Goal: Task Accomplishment & Management: Manage account settings

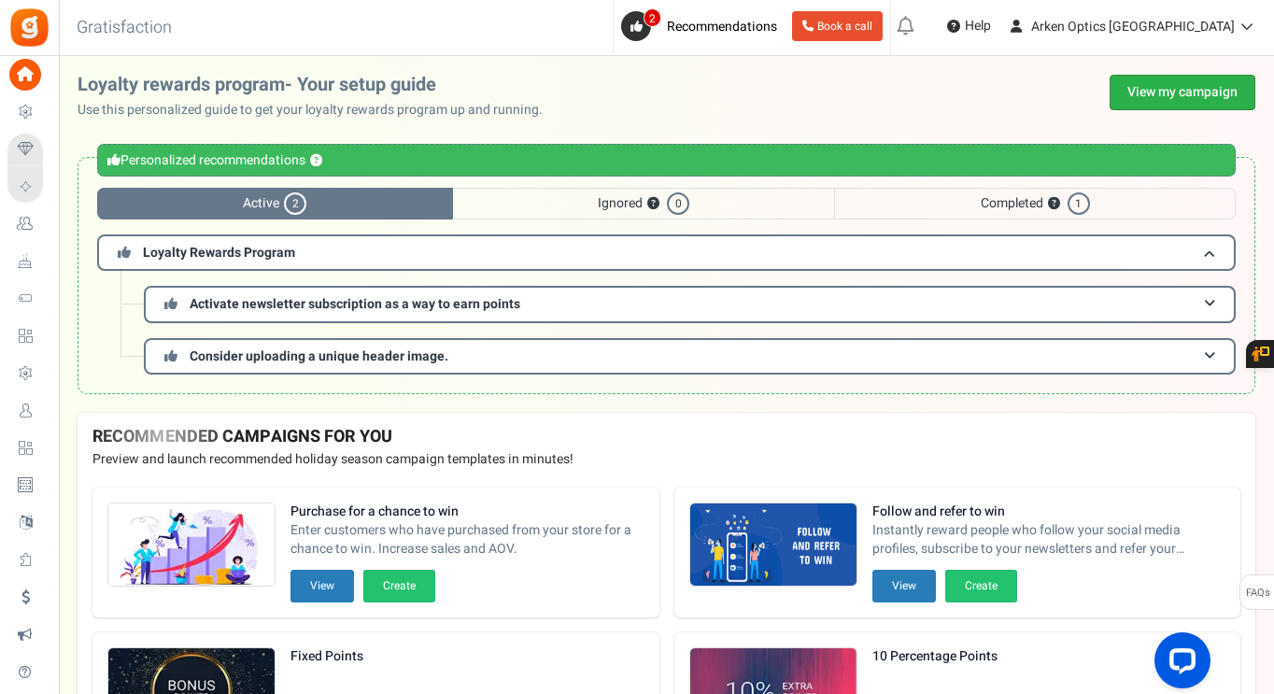
click at [1145, 92] on link "View my campaign" at bounding box center [1183, 93] width 146 height 36
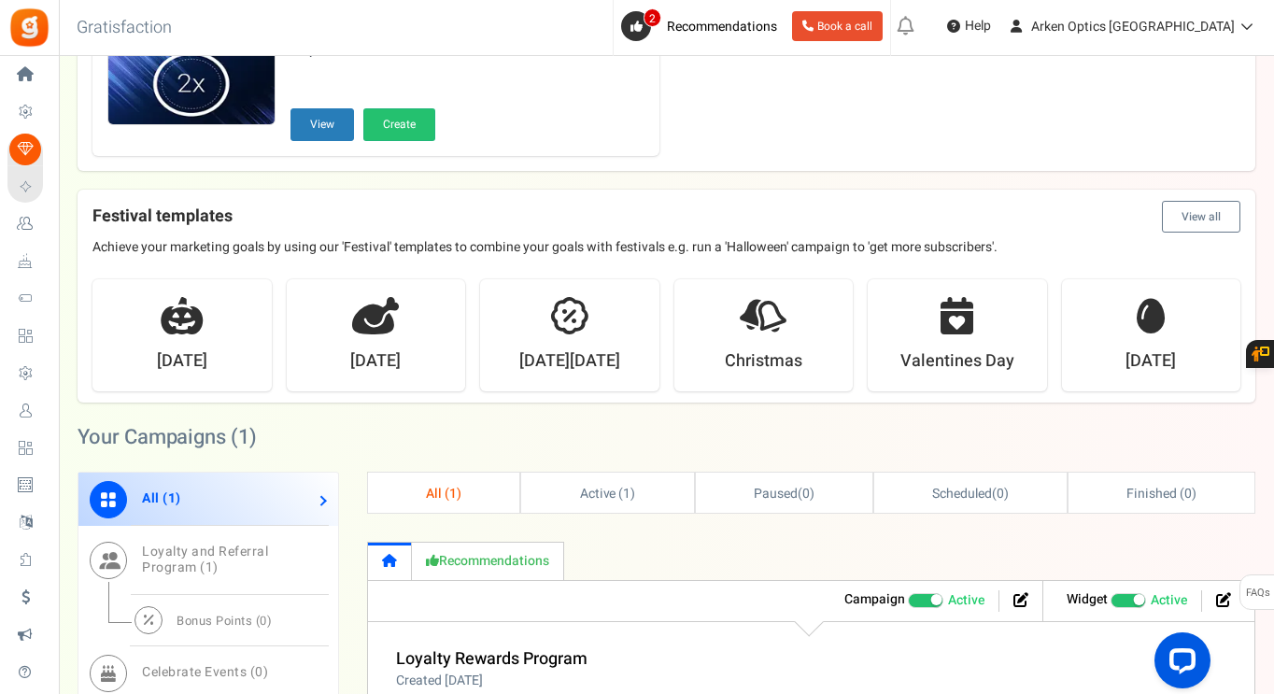
scroll to position [841, 0]
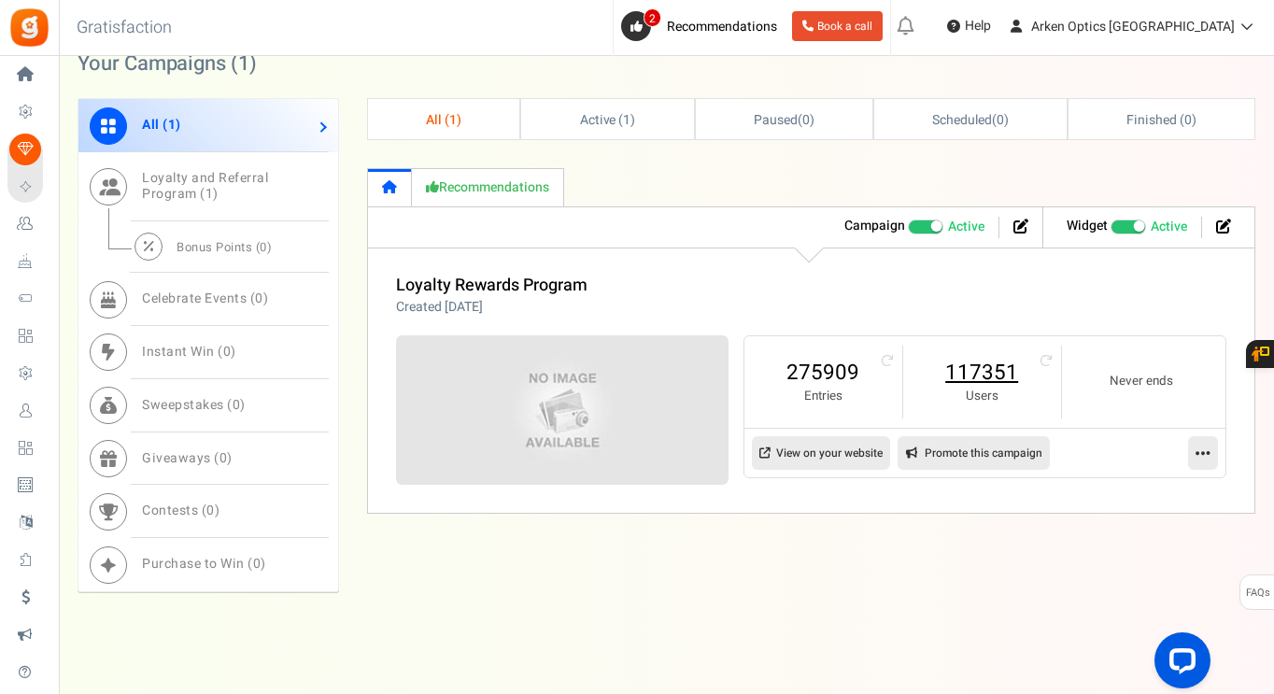
click at [992, 371] on link "117351" at bounding box center [982, 373] width 121 height 30
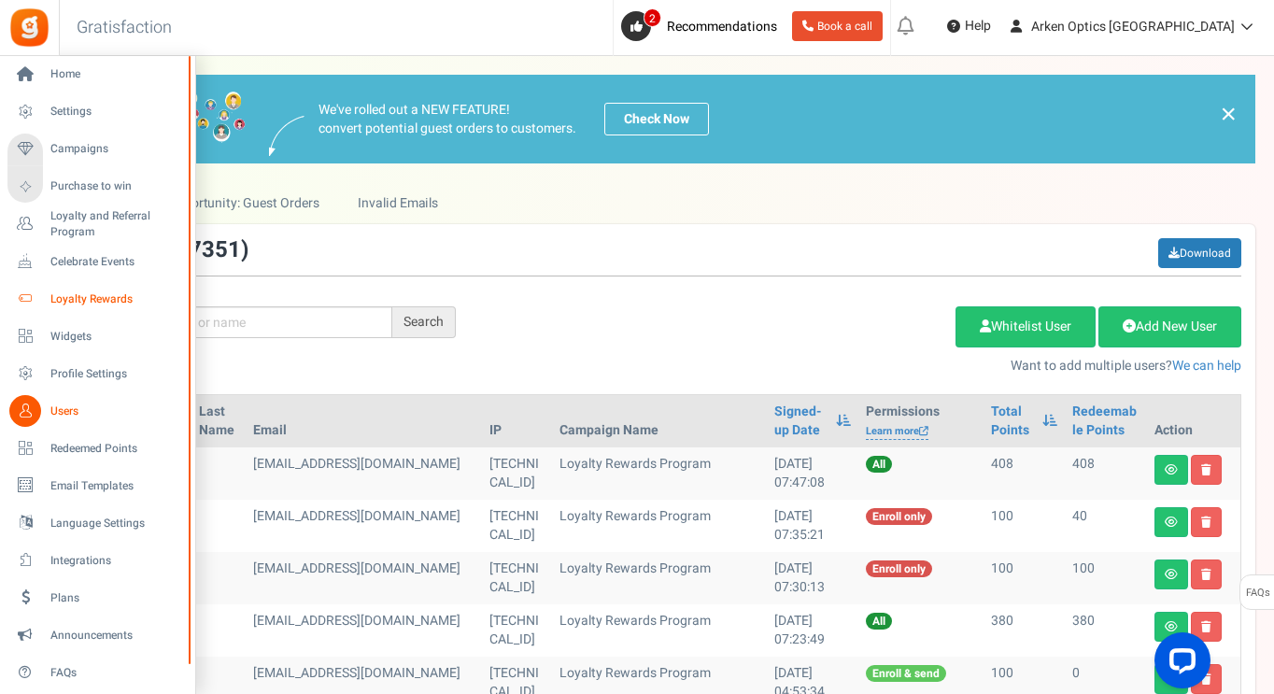
click at [27, 311] on icon at bounding box center [25, 299] width 32 height 32
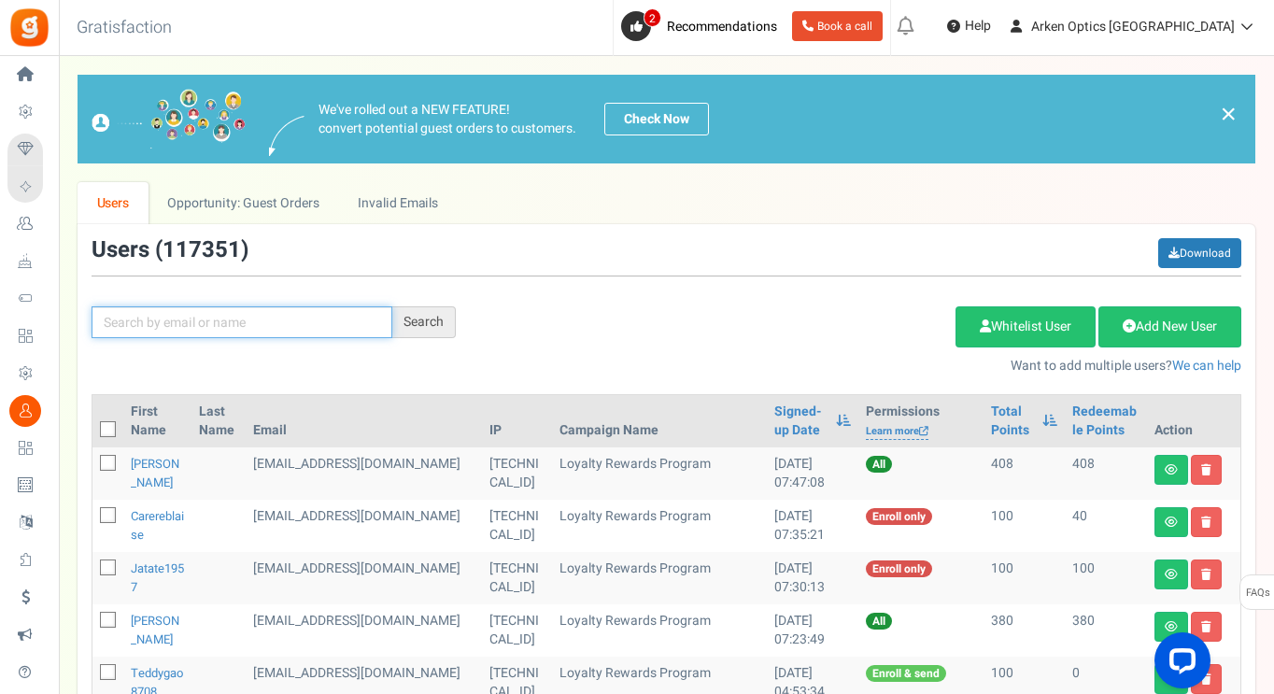
click at [276, 312] on input "text" at bounding box center [242, 322] width 301 height 32
paste input "[EMAIL_ADDRESS][DOMAIN_NAME]"
type input "[EMAIL_ADDRESS][DOMAIN_NAME]"
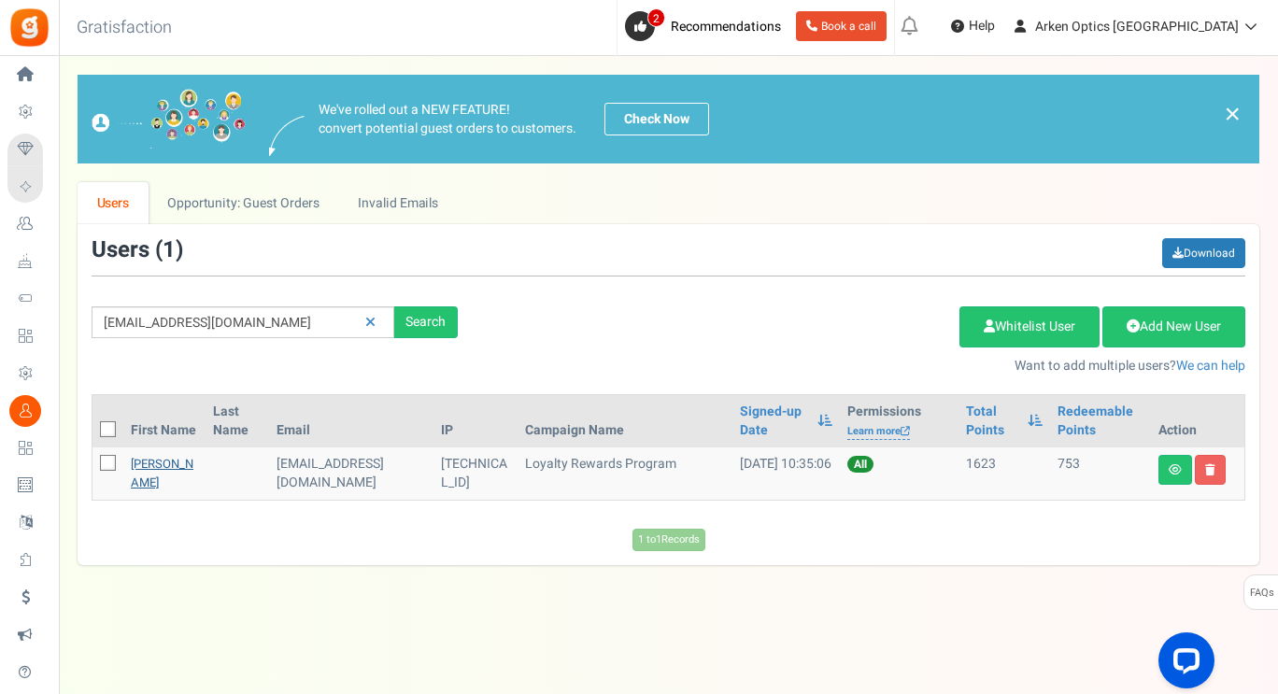
click at [150, 476] on link "[PERSON_NAME]" at bounding box center [162, 473] width 63 height 36
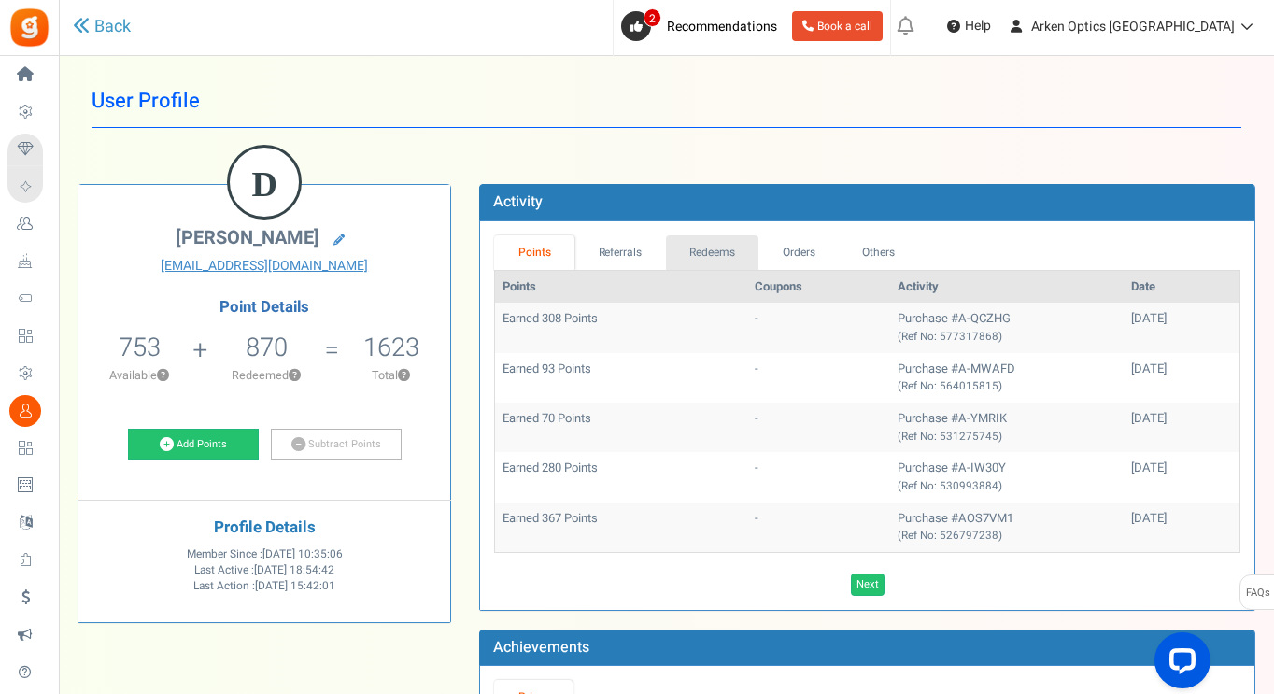
click at [740, 249] on link "Redeems" at bounding box center [712, 252] width 93 height 35
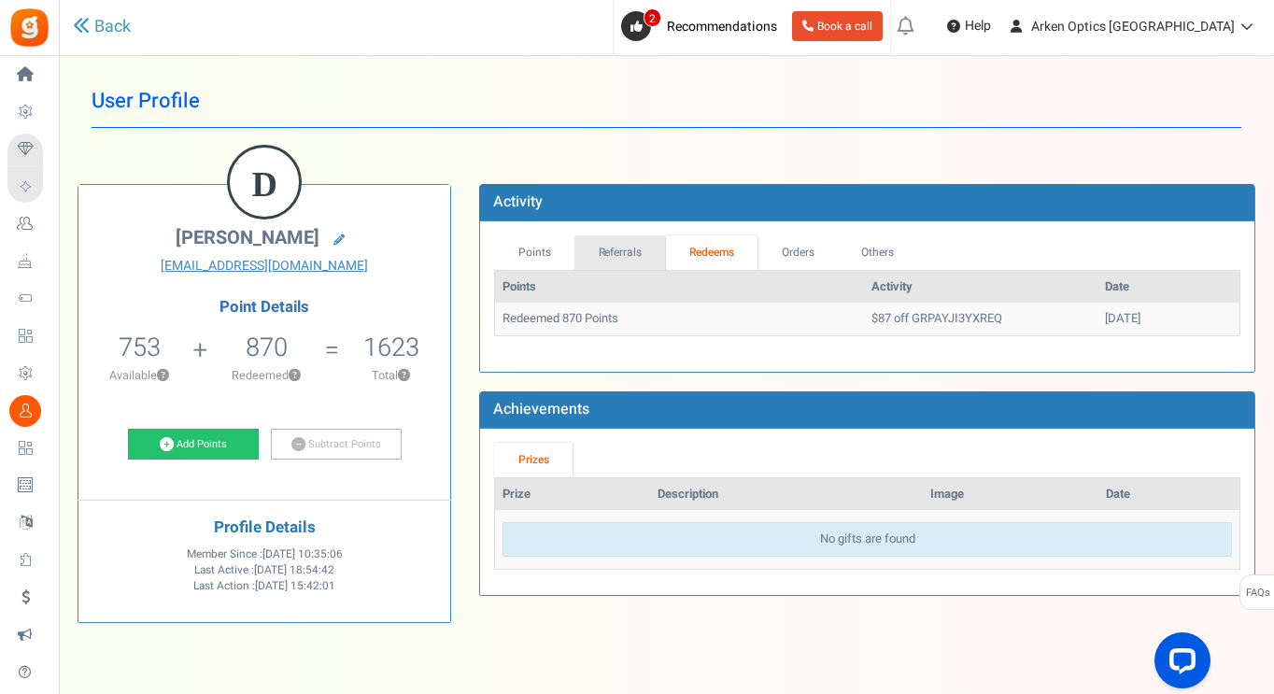
click at [623, 254] on link "Referrals" at bounding box center [621, 252] width 92 height 35
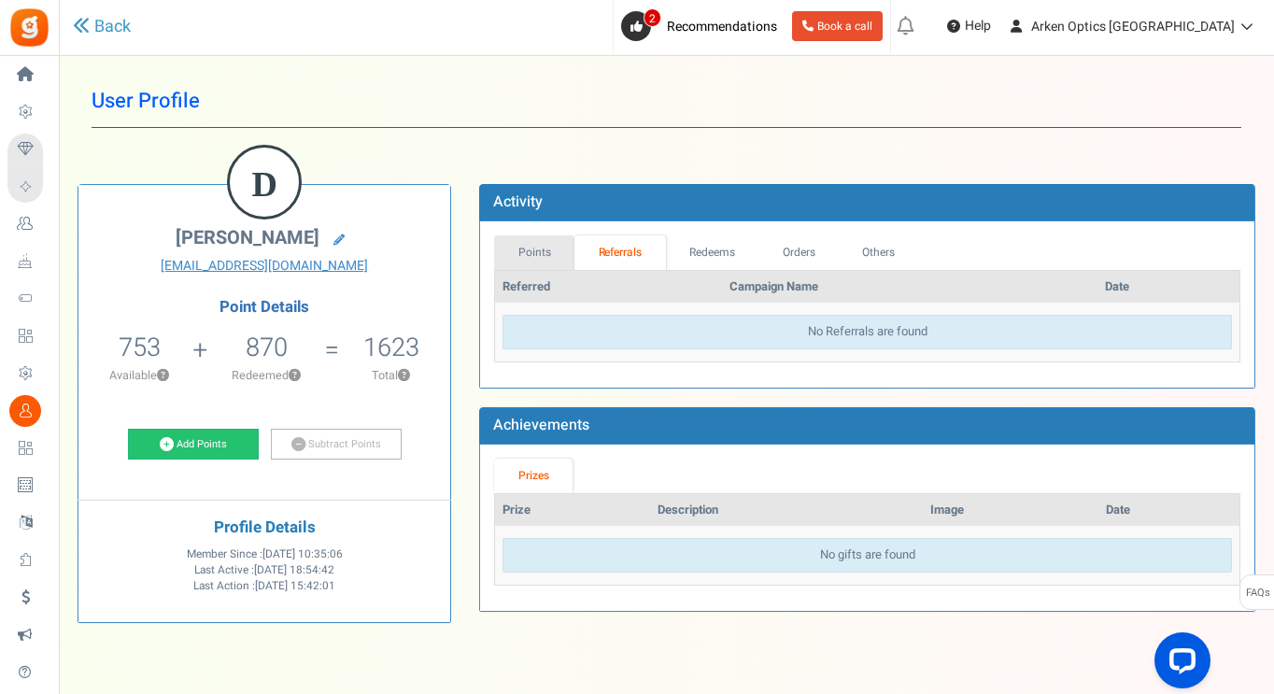
click at [542, 242] on link "Points" at bounding box center [534, 252] width 80 height 35
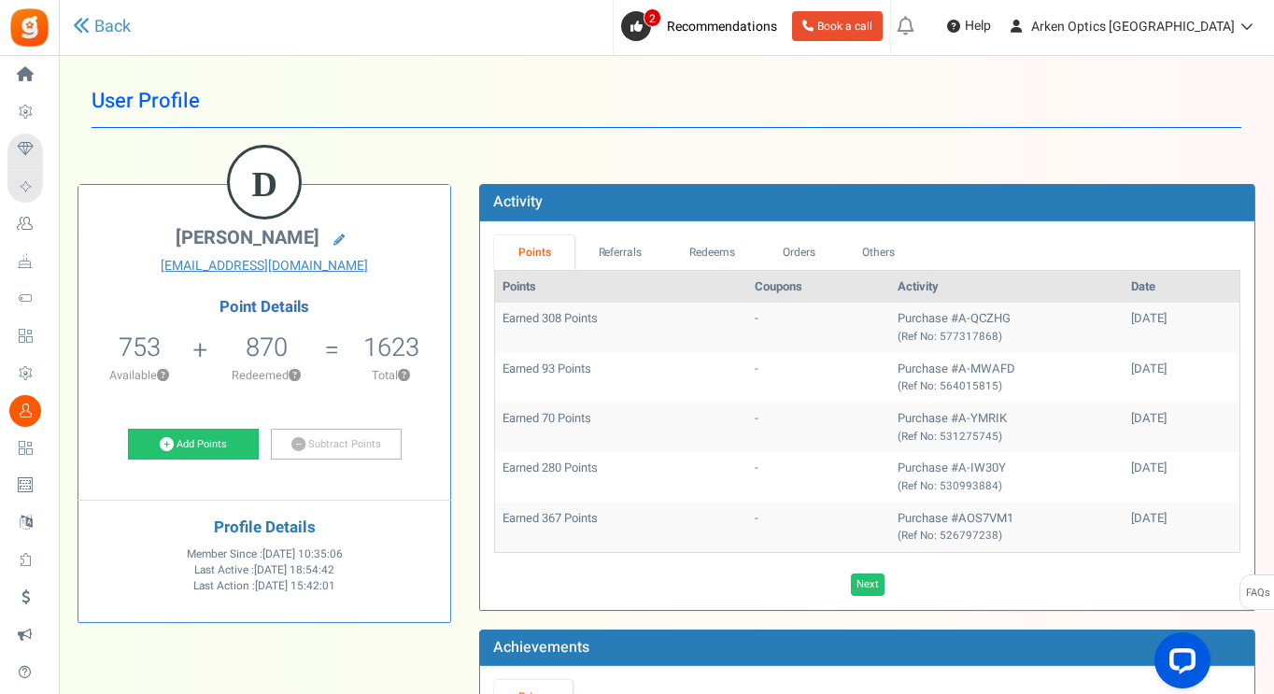
drag, startPoint x: 1139, startPoint y: 373, endPoint x: 504, endPoint y: 320, distance: 637.5
click at [504, 320] on tbody "Earned 308 Points - Purchase #A-QCZHG (Ref No: 577317868) [DATE] Earned 93 Poin…" at bounding box center [867, 427] width 745 height 249
click at [625, 285] on th "Points" at bounding box center [621, 287] width 252 height 33
click at [735, 246] on link "Redeems" at bounding box center [712, 252] width 93 height 35
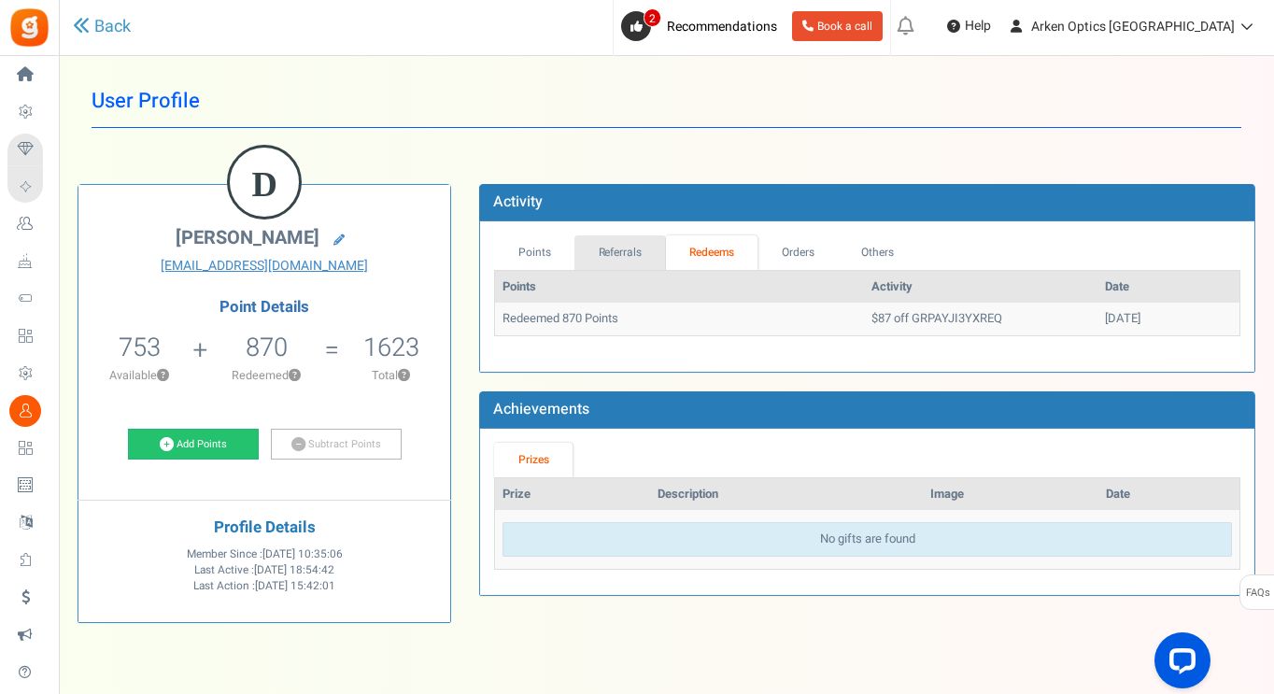
click at [645, 249] on link "Referrals" at bounding box center [621, 252] width 92 height 35
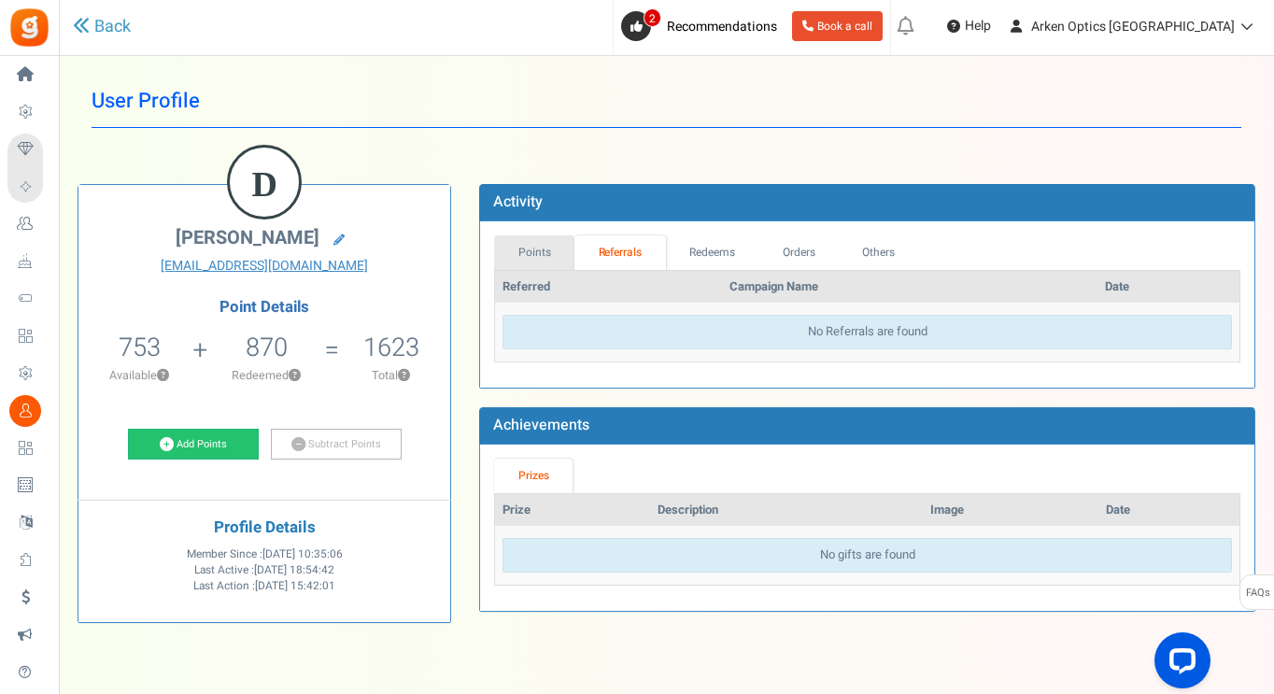
click at [513, 245] on link "Points" at bounding box center [534, 252] width 80 height 35
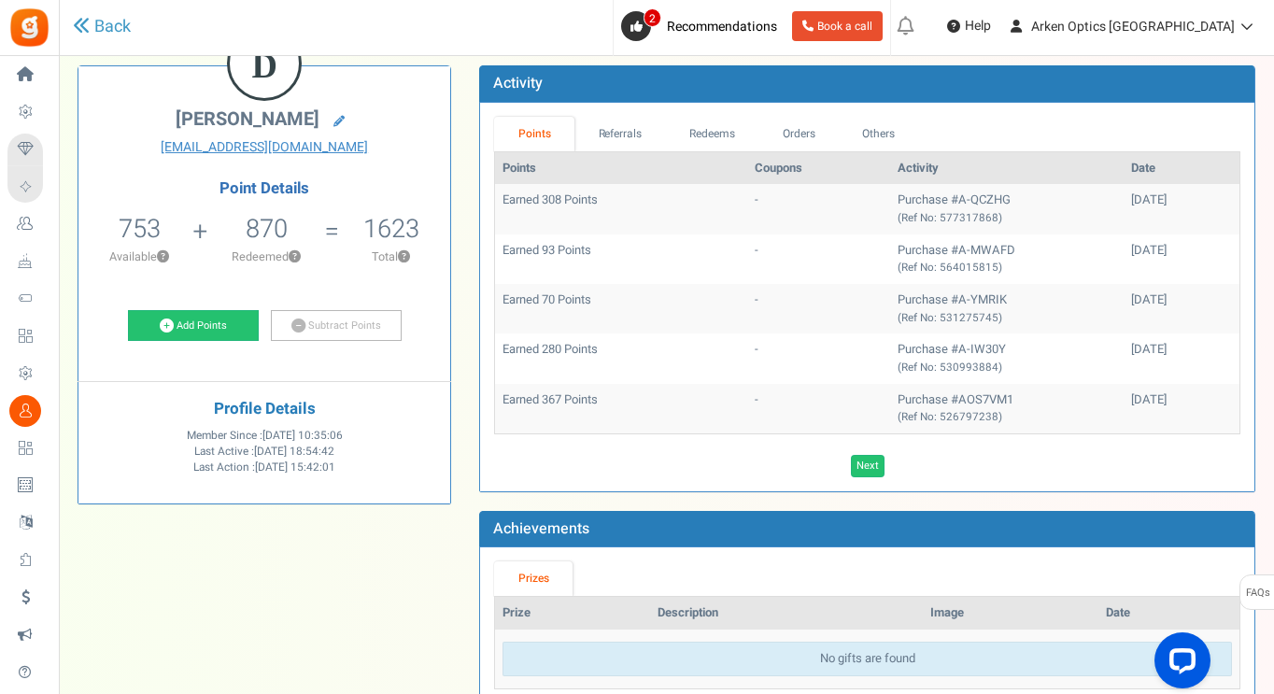
scroll to position [83, 0]
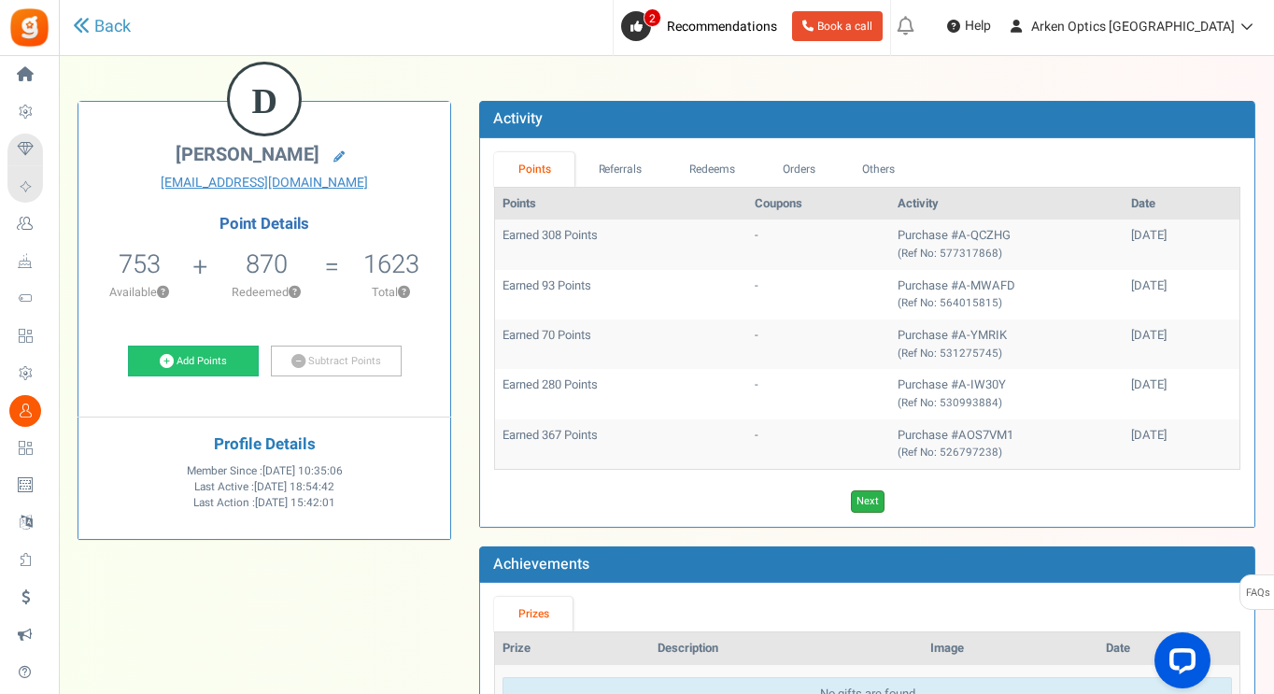
click at [862, 504] on link "Next" at bounding box center [868, 501] width 34 height 22
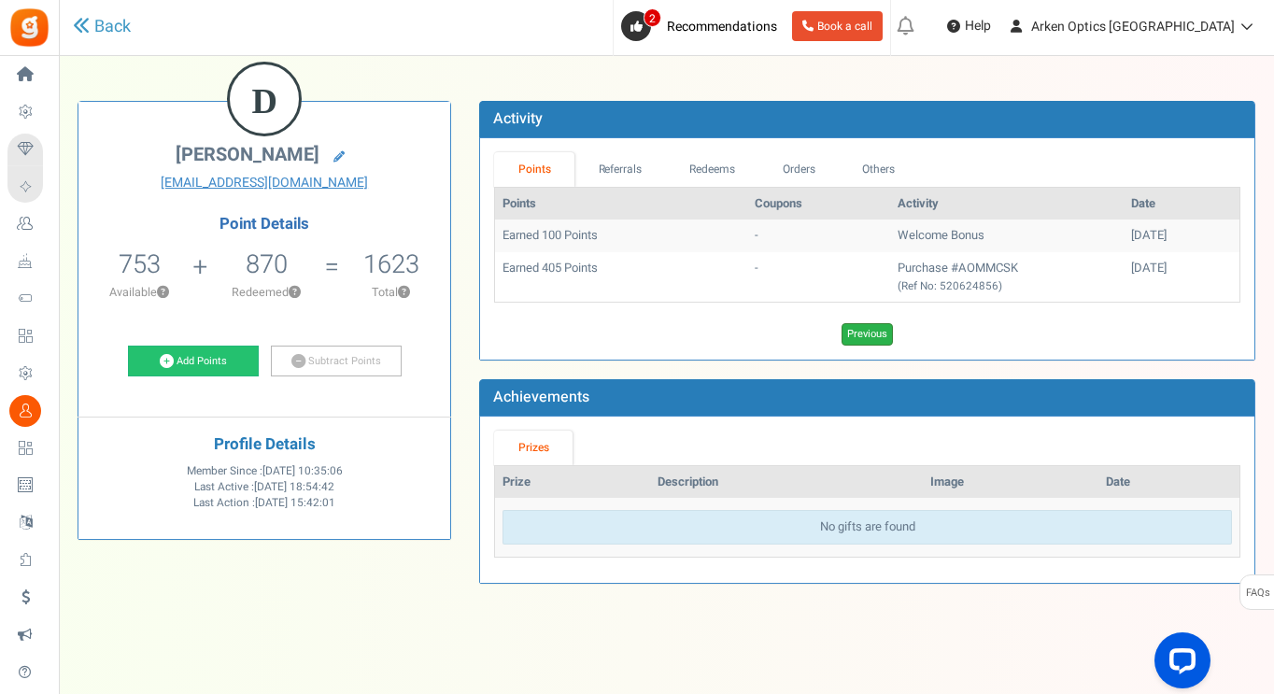
click at [853, 334] on link "Previous" at bounding box center [867, 334] width 51 height 22
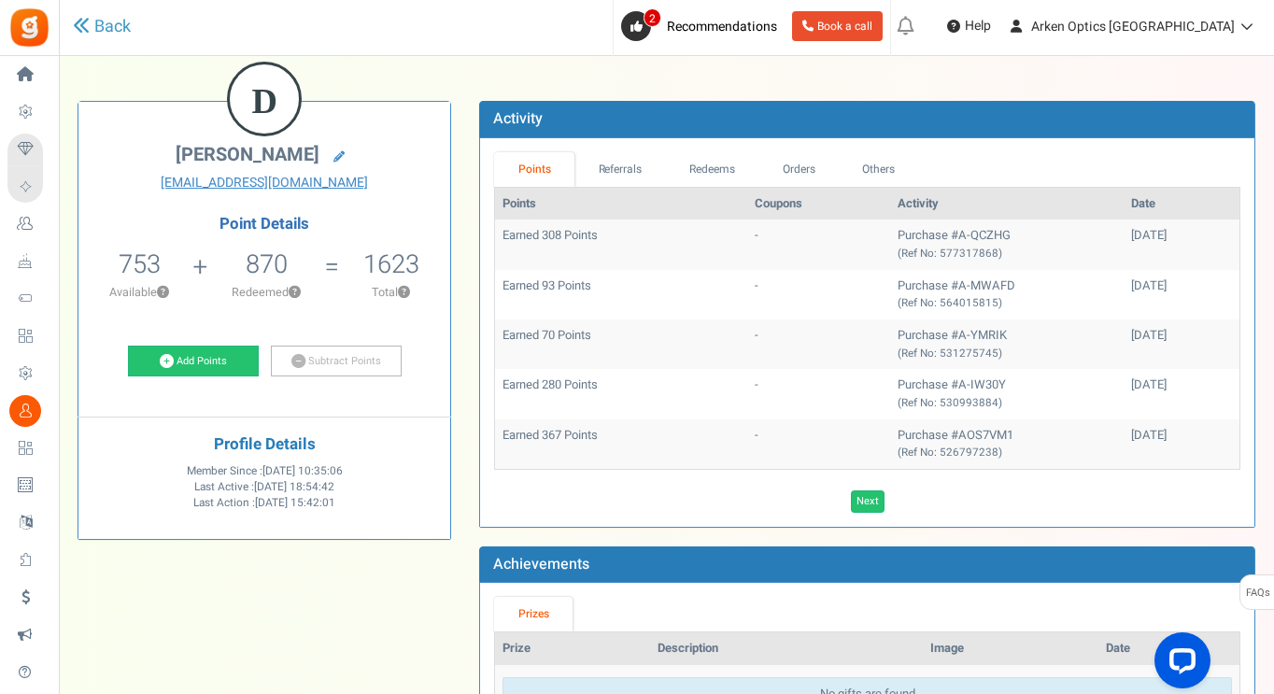
click at [134, 39] on div "Back" at bounding box center [296, 27] width 446 height 54
